Goal: Task Accomplishment & Management: Manage account settings

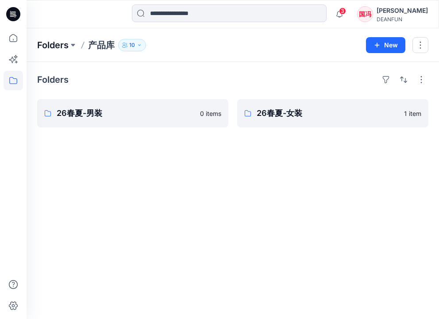
click at [58, 48] on p "Folders" at bounding box center [52, 45] width 31 height 12
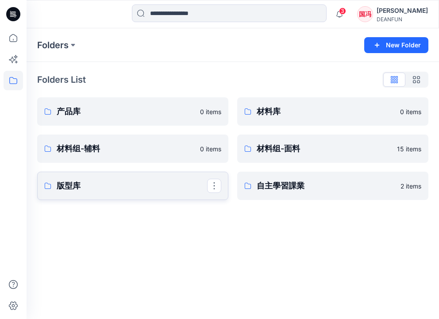
click at [155, 194] on link "版型库" at bounding box center [132, 186] width 191 height 28
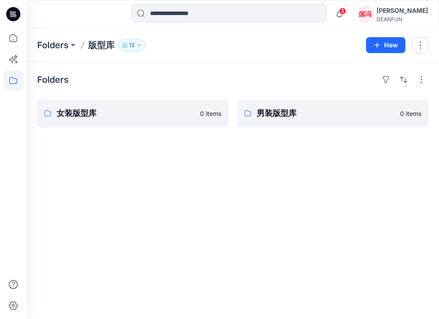
click at [140, 48] on button "12" at bounding box center [131, 45] width 27 height 12
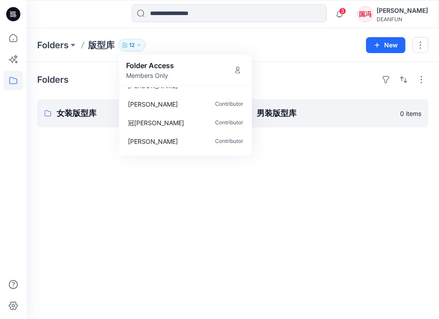
scroll to position [4, 0]
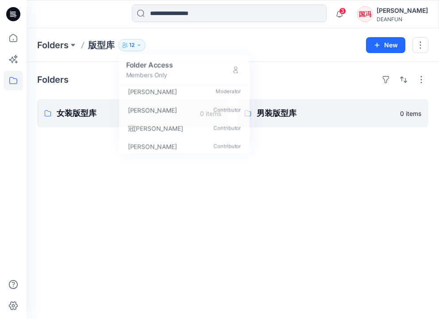
click at [182, 206] on div "Folders 女装版型库 0 items 男装版型库 0 items" at bounding box center [233, 190] width 413 height 257
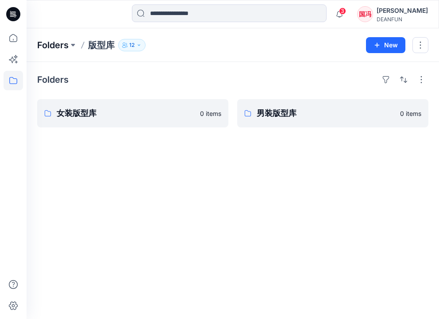
click at [62, 47] on p "Folders" at bounding box center [52, 45] width 31 height 12
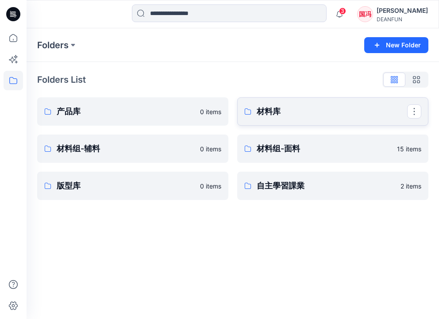
click at [310, 109] on p "材料库" at bounding box center [332, 111] width 151 height 12
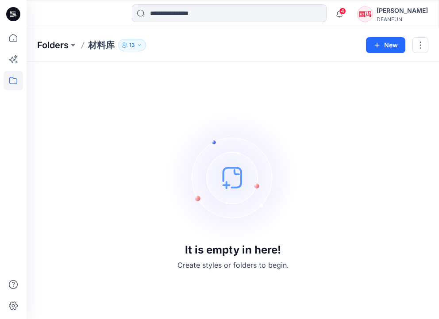
click at [58, 45] on p "Folders" at bounding box center [52, 45] width 31 height 12
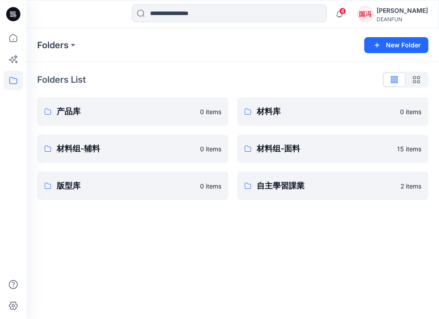
click at [17, 15] on icon at bounding box center [13, 14] width 14 height 14
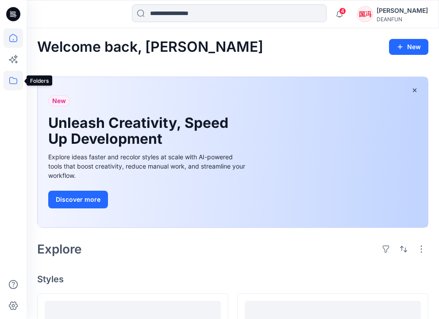
click at [13, 80] on icon at bounding box center [13, 80] width 19 height 19
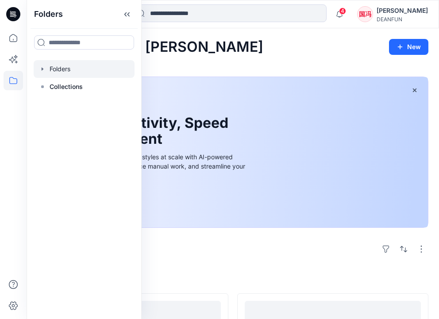
click at [77, 70] on div at bounding box center [84, 69] width 101 height 18
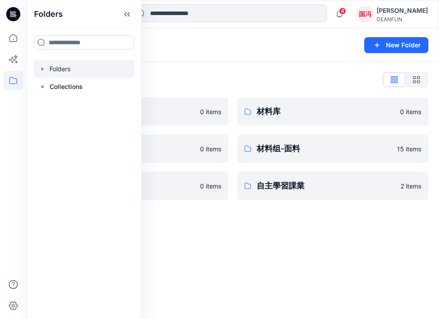
click at [232, 57] on div "Folders New Folder" at bounding box center [233, 45] width 413 height 34
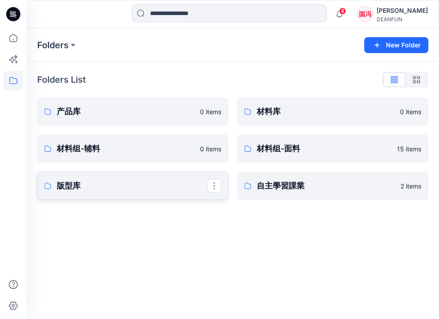
click at [148, 183] on p "版型库" at bounding box center [132, 186] width 151 height 12
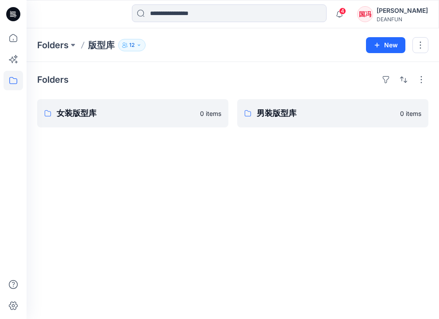
click at [139, 44] on icon "button" at bounding box center [138, 45] width 5 height 5
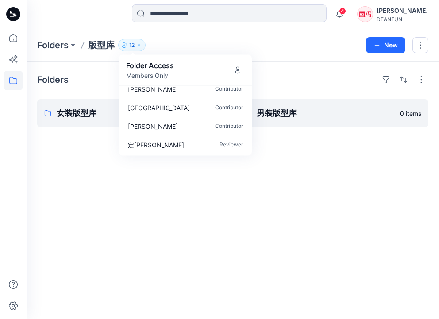
scroll to position [157, 0]
click at [148, 171] on div "Folders 女装版型库 0 items 男装版型库 0 items" at bounding box center [233, 190] width 413 height 257
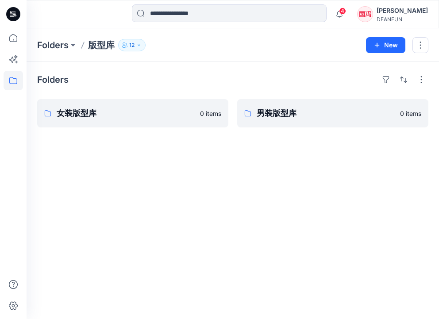
scroll to position [0, 0]
click at [126, 112] on p "女装版型库" at bounding box center [132, 113] width 151 height 12
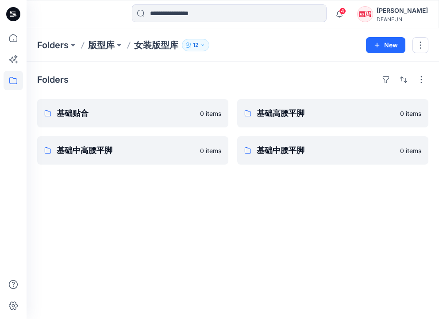
click at [105, 50] on p "版型库" at bounding box center [101, 45] width 27 height 12
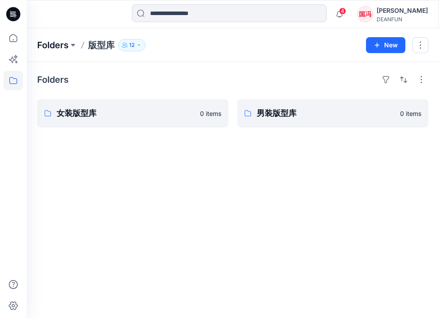
click at [67, 47] on p "Folders" at bounding box center [52, 45] width 31 height 12
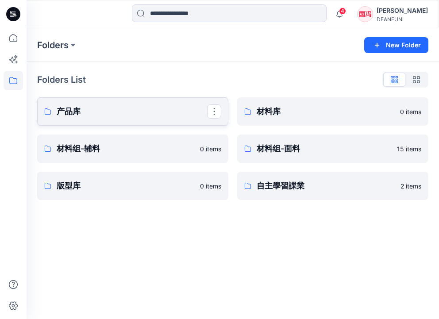
click at [81, 104] on link "产品库" at bounding box center [132, 111] width 191 height 28
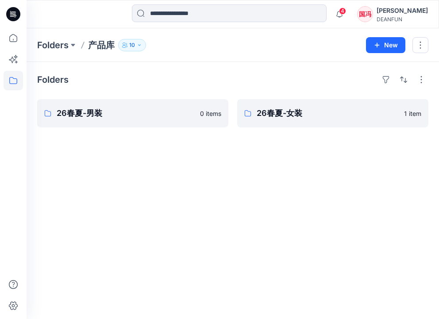
click at [103, 46] on p "产品库" at bounding box center [101, 45] width 27 height 12
click at [395, 43] on button "New" at bounding box center [385, 45] width 39 height 16
click at [362, 86] on p "New Folder" at bounding box center [360, 84] width 33 height 9
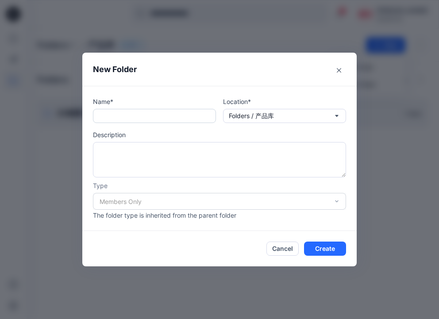
click at [124, 119] on input "text" at bounding box center [154, 116] width 123 height 14
drag, startPoint x: 129, startPoint y: 117, endPoint x: 120, endPoint y: 116, distance: 8.4
click at [120, 116] on input "*****" at bounding box center [154, 116] width 123 height 14
click at [135, 118] on input "****" at bounding box center [154, 116] width 123 height 14
click at [145, 118] on input "******" at bounding box center [154, 116] width 123 height 14
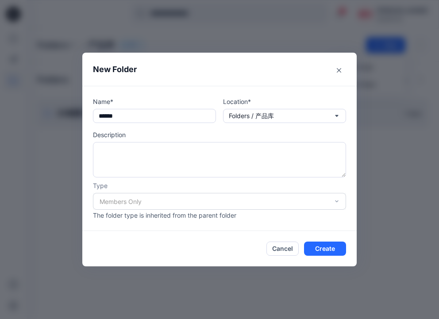
type input "******"
click at [190, 209] on div "Members Only" at bounding box center [219, 201] width 253 height 17
click at [191, 206] on div "Members Only" at bounding box center [219, 201] width 253 height 17
click at [205, 136] on p "Description" at bounding box center [219, 134] width 253 height 9
click at [313, 249] on button "Create" at bounding box center [325, 249] width 42 height 14
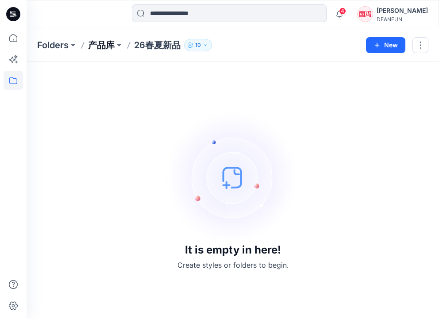
click at [107, 47] on p "产品库" at bounding box center [101, 45] width 27 height 12
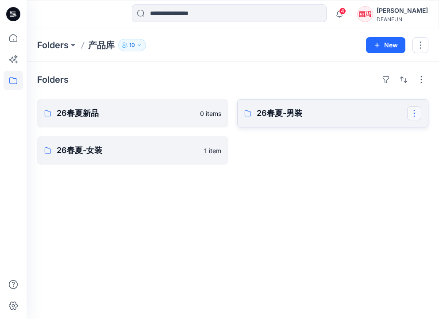
click at [417, 112] on button "button" at bounding box center [415, 113] width 14 height 14
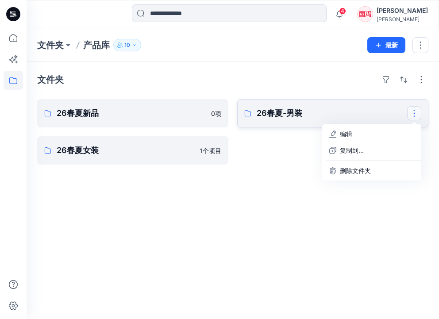
click at [415, 115] on button "button" at bounding box center [415, 113] width 14 height 14
click at [355, 135] on button "编辑" at bounding box center [372, 134] width 96 height 16
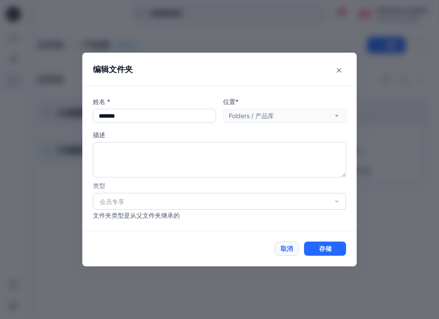
click at [290, 248] on button "取消" at bounding box center [287, 249] width 24 height 14
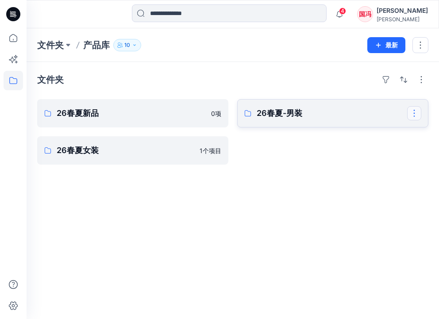
click at [415, 110] on button "button" at bounding box center [415, 113] width 14 height 14
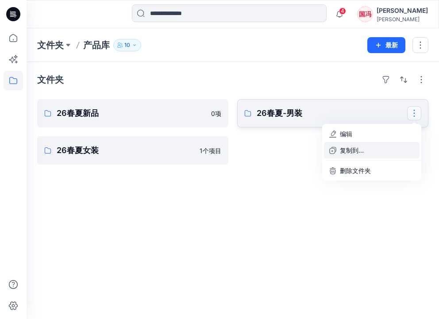
click at [360, 153] on p "复制到..." at bounding box center [352, 150] width 24 height 9
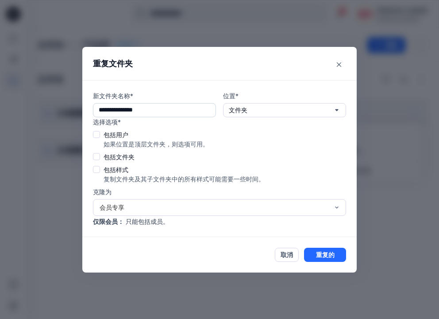
click at [130, 109] on input "**********" at bounding box center [154, 110] width 123 height 14
click at [281, 254] on button "取消" at bounding box center [287, 255] width 24 height 14
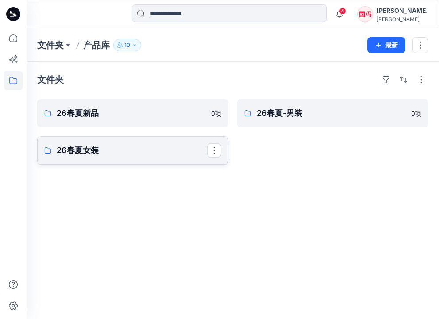
click at [193, 151] on p "26春夏女装" at bounding box center [132, 150] width 151 height 12
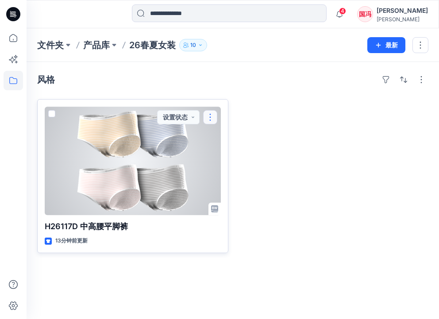
click at [213, 116] on button "button" at bounding box center [210, 117] width 14 height 14
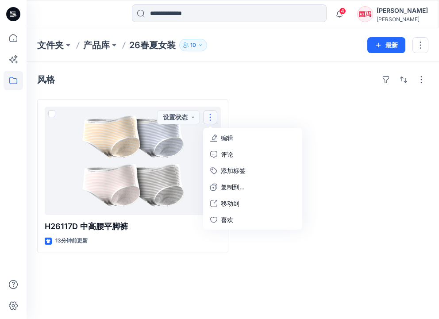
click at [243, 75] on div "风格" at bounding box center [233, 80] width 392 height 14
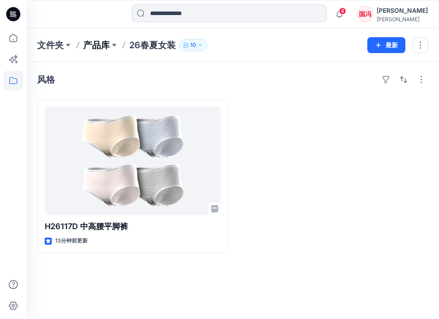
click at [105, 50] on p "产品库" at bounding box center [96, 45] width 27 height 12
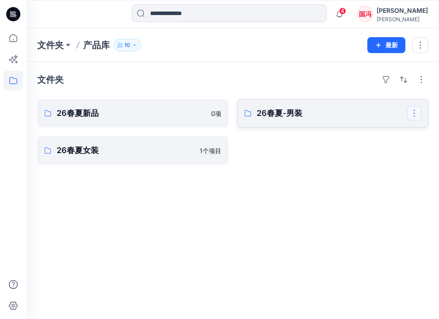
click at [414, 110] on button "button" at bounding box center [415, 113] width 14 height 14
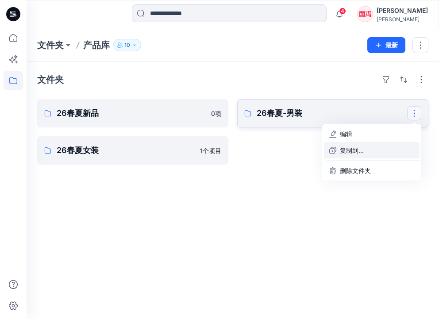
click at [379, 149] on button "复制到..." at bounding box center [372, 150] width 96 height 16
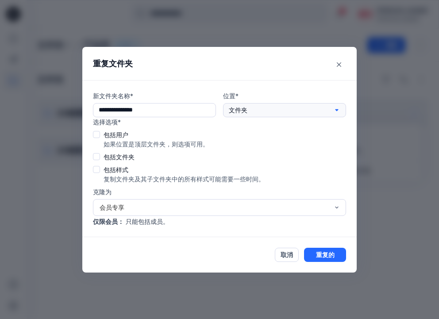
click at [267, 114] on button "文件夹" at bounding box center [284, 110] width 123 height 14
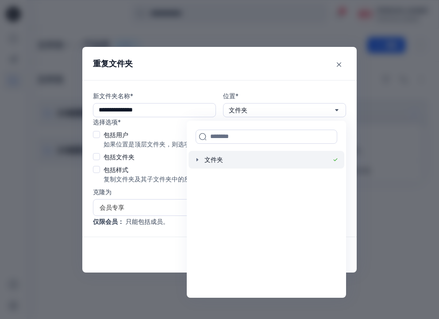
click at [244, 160] on div at bounding box center [267, 160] width 156 height 18
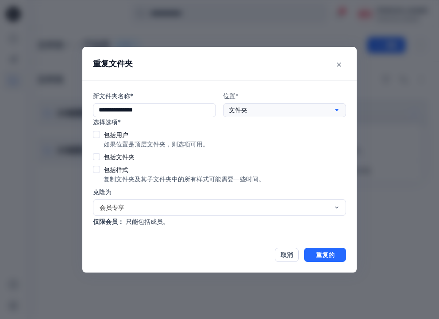
click at [244, 112] on p "文件夹" at bounding box center [238, 110] width 19 height 10
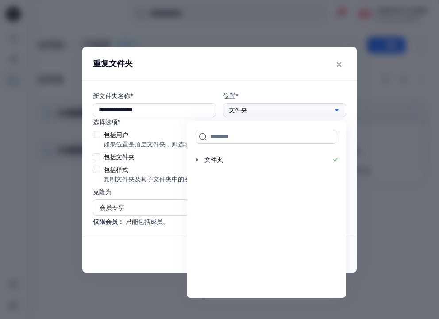
click at [244, 112] on p "文件夹" at bounding box center [238, 110] width 19 height 10
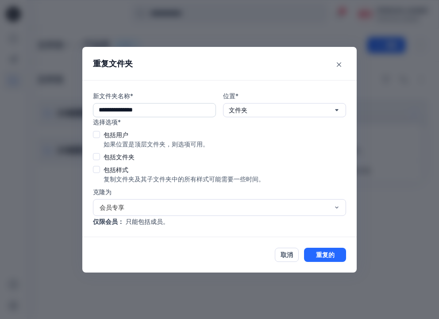
click at [170, 111] on input "**********" at bounding box center [154, 110] width 123 height 14
click at [322, 111] on button "文件夹" at bounding box center [284, 110] width 123 height 14
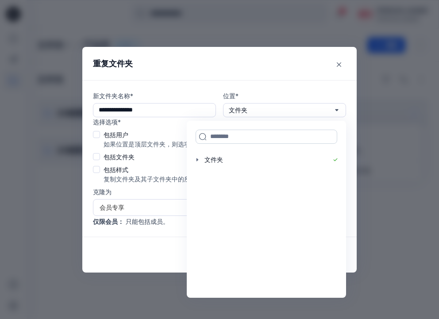
click at [295, 135] on input at bounding box center [267, 137] width 142 height 14
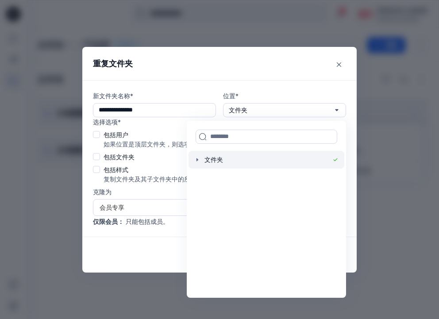
click at [197, 161] on icon "button" at bounding box center [198, 159] width 2 height 3
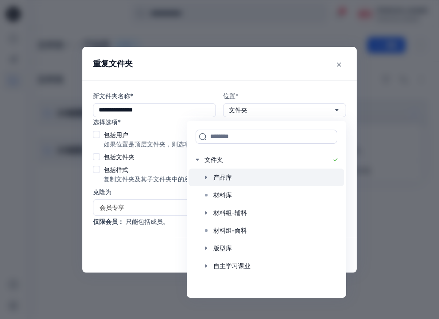
click at [246, 183] on div at bounding box center [267, 178] width 156 height 18
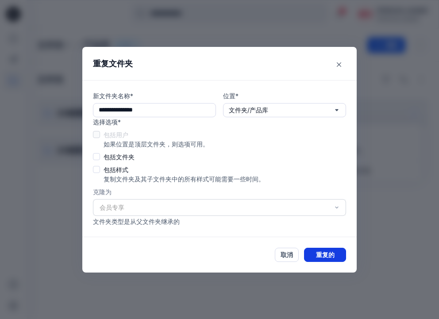
click at [325, 253] on button "重复的" at bounding box center [325, 255] width 42 height 14
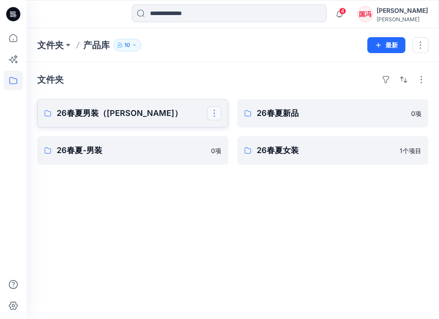
click at [214, 113] on button "button" at bounding box center [214, 113] width 14 height 14
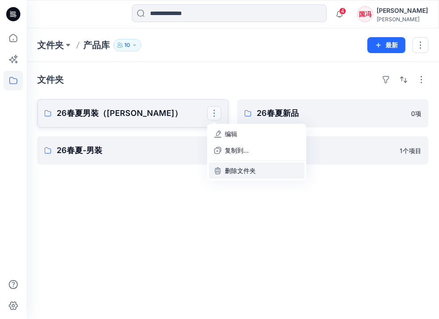
click at [229, 174] on p "删除文件夹" at bounding box center [240, 170] width 31 height 9
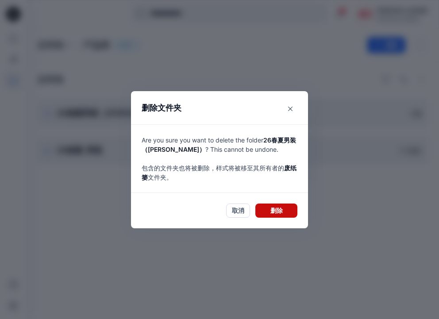
click at [269, 209] on button "删除" at bounding box center [277, 211] width 42 height 14
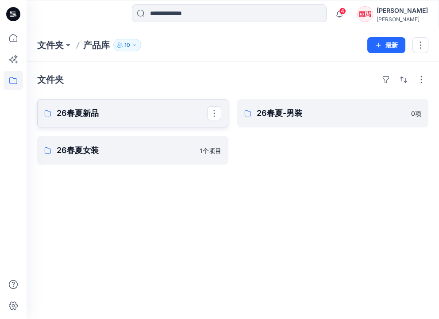
click at [179, 113] on p "26春夏新品" at bounding box center [132, 113] width 151 height 12
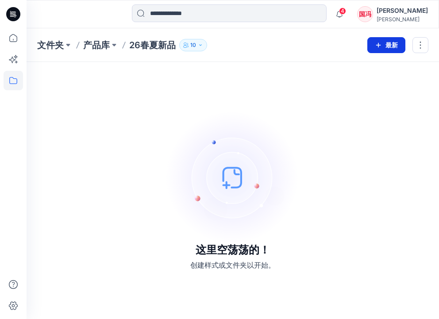
click at [388, 47] on button "最新" at bounding box center [387, 45] width 38 height 16
click at [349, 81] on p "新文件夹" at bounding box center [356, 84] width 25 height 9
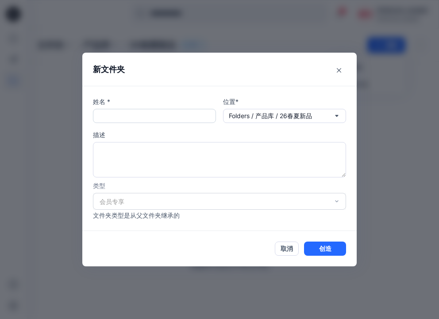
click at [165, 116] on input "text" at bounding box center [154, 116] width 123 height 14
click at [120, 117] on input "******" at bounding box center [154, 116] width 123 height 14
type input "*******"
click at [324, 250] on button "创造" at bounding box center [325, 249] width 42 height 14
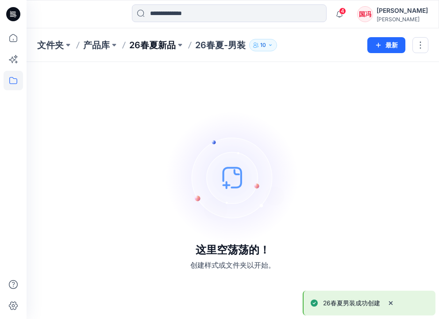
click at [163, 46] on p "26春夏新品" at bounding box center [152, 45] width 47 height 12
click at [102, 47] on p "产品库" at bounding box center [96, 45] width 27 height 12
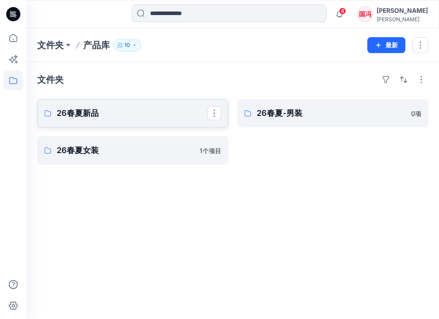
click at [124, 115] on p "26春夏新品" at bounding box center [132, 113] width 151 height 12
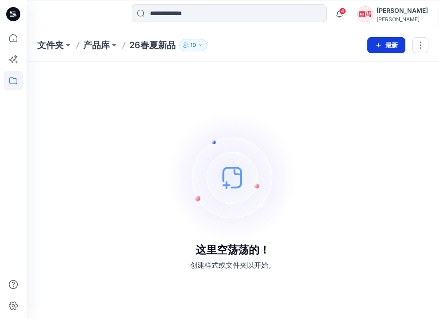
click at [391, 45] on button "最新" at bounding box center [387, 45] width 38 height 16
click at [356, 84] on p "新文件夹" at bounding box center [356, 84] width 25 height 9
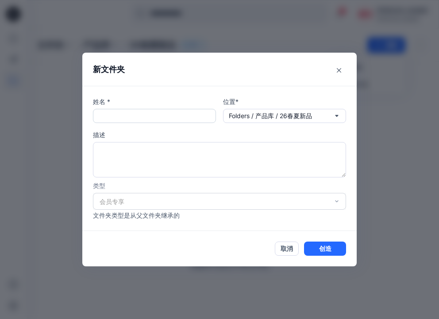
click at [192, 116] on input "text" at bounding box center [154, 116] width 123 height 14
type input "*******"
click at [329, 246] on button "创造" at bounding box center [325, 249] width 42 height 14
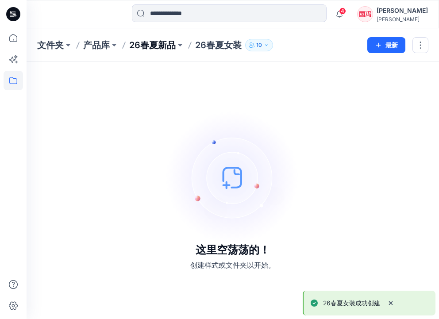
click at [159, 46] on p "26春夏新品" at bounding box center [152, 45] width 47 height 12
click at [110, 48] on p "产品库" at bounding box center [96, 45] width 27 height 12
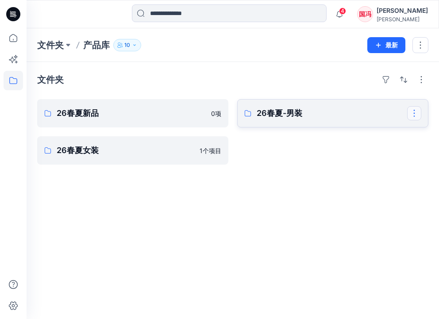
click at [417, 112] on button "button" at bounding box center [415, 113] width 14 height 14
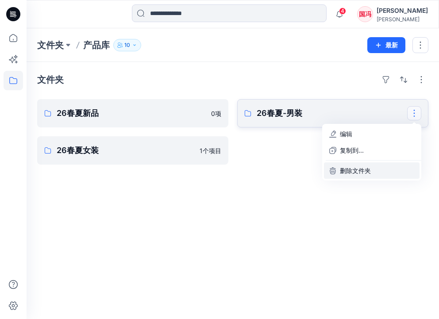
click at [376, 171] on button "删除文件夹" at bounding box center [372, 171] width 96 height 16
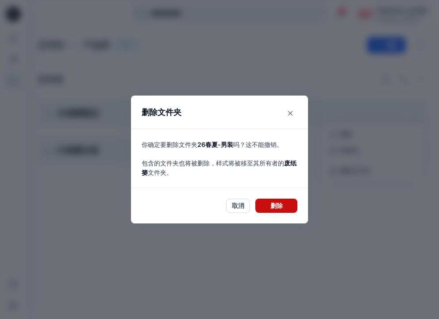
click at [285, 204] on button "删除" at bounding box center [277, 206] width 42 height 14
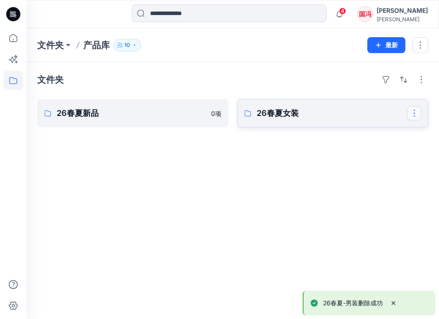
click at [415, 110] on button "button" at bounding box center [415, 113] width 14 height 14
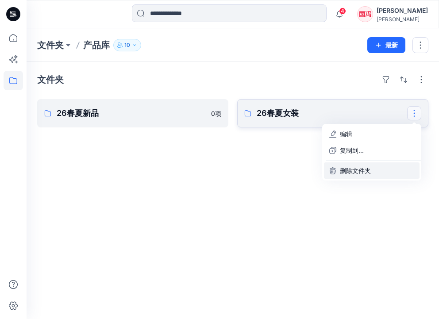
click at [365, 171] on p "删除文件夹" at bounding box center [355, 170] width 31 height 9
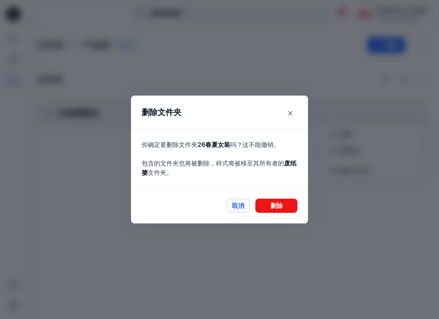
click at [241, 207] on button "取消" at bounding box center [238, 206] width 24 height 14
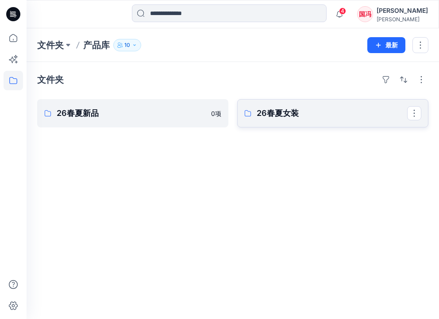
click at [378, 119] on p "26春夏女装" at bounding box center [332, 113] width 151 height 12
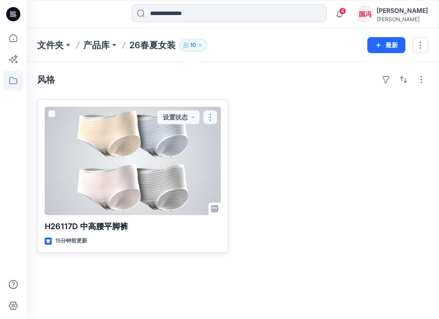
click at [212, 121] on button "button" at bounding box center [210, 117] width 14 height 14
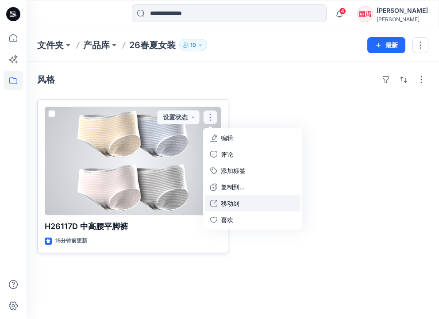
click at [234, 202] on p "移动到" at bounding box center [230, 203] width 19 height 9
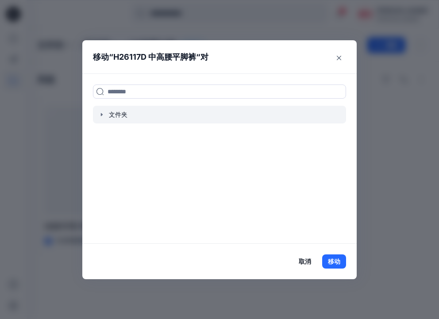
click at [127, 116] on div at bounding box center [219, 115] width 253 height 18
click at [103, 115] on icon "button" at bounding box center [101, 114] width 7 height 7
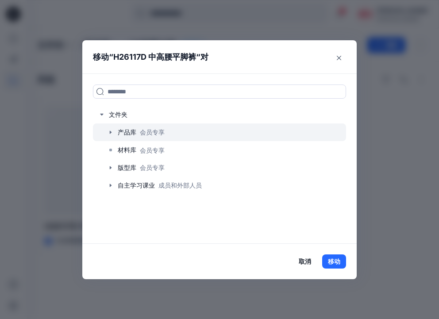
click at [110, 131] on icon "button" at bounding box center [110, 132] width 7 height 7
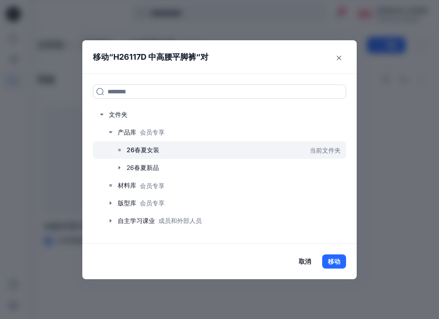
click at [134, 150] on p "26春夏女装" at bounding box center [143, 150] width 33 height 11
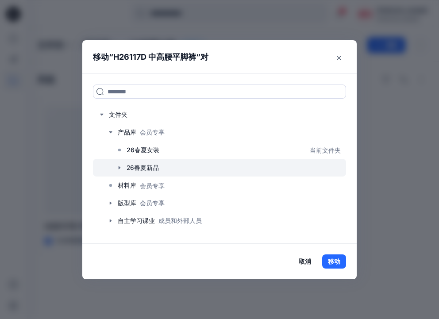
click at [119, 167] on icon "button" at bounding box center [120, 168] width 2 height 3
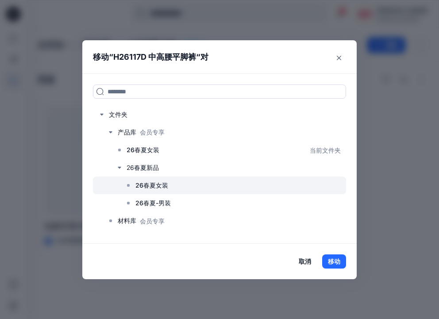
click at [151, 183] on p "26春夏女装" at bounding box center [152, 185] width 33 height 11
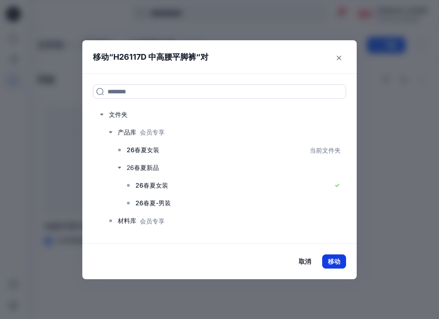
click at [331, 260] on button "移动" at bounding box center [334, 262] width 24 height 14
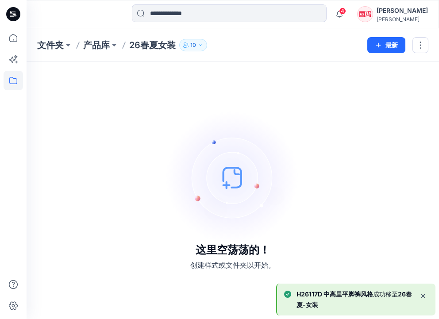
click at [307, 160] on div "这里空荡荡的！ 创建样式或文件夹以开始。" at bounding box center [233, 191] width 392 height 236
click at [104, 44] on p "产品库" at bounding box center [96, 45] width 27 height 12
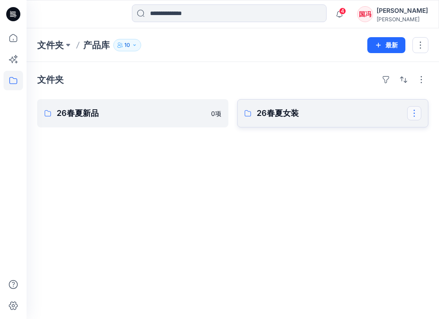
click at [415, 114] on button "button" at bounding box center [415, 113] width 14 height 14
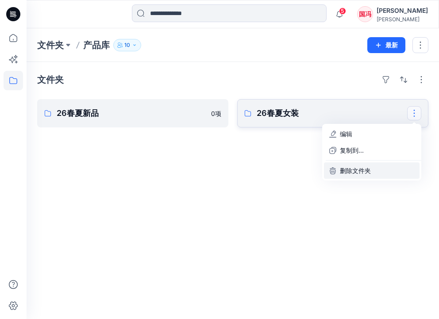
click at [377, 169] on button "删除文件夹" at bounding box center [372, 171] width 96 height 16
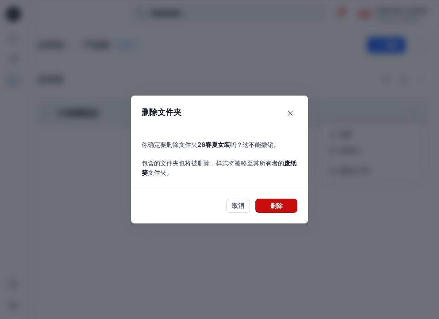
click at [275, 206] on button "删除" at bounding box center [277, 206] width 42 height 14
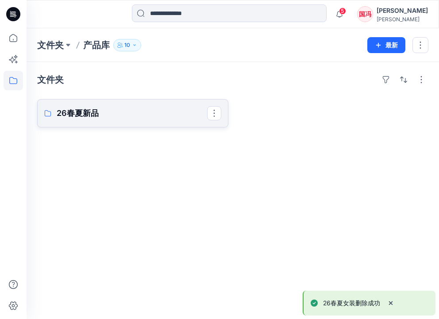
click at [133, 120] on link "26春夏新品" at bounding box center [132, 113] width 191 height 28
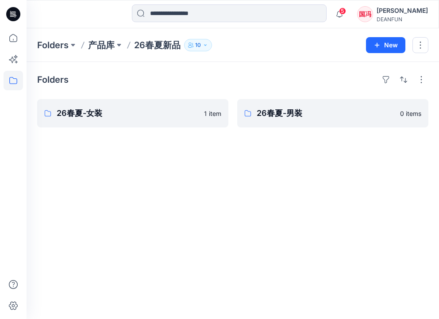
click at [210, 164] on div "Folders 26春夏-女装 1 item 26春夏-男装 0 items" at bounding box center [233, 190] width 413 height 257
